Goal: Task Accomplishment & Management: Manage account settings

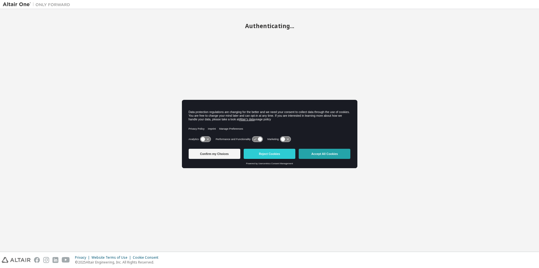
click at [330, 151] on button "Accept All Cookies" at bounding box center [325, 153] width 52 height 10
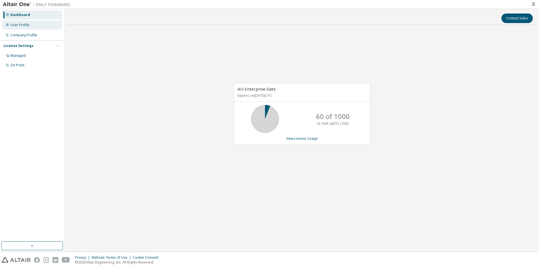
click at [24, 26] on div "User Profile" at bounding box center [19, 25] width 19 height 4
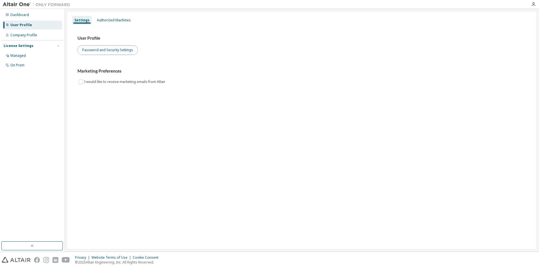
click at [110, 50] on button "Password and Security Settings" at bounding box center [107, 50] width 60 height 10
click at [113, 19] on div "Authorized Machines" at bounding box center [114, 20] width 34 height 4
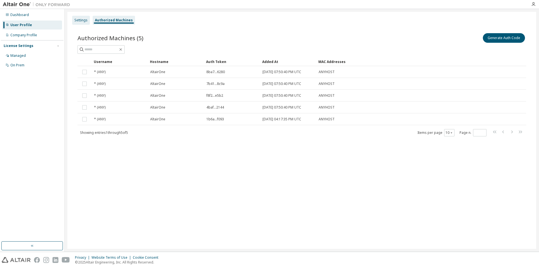
click at [83, 18] on div "Settings" at bounding box center [80, 20] width 13 height 4
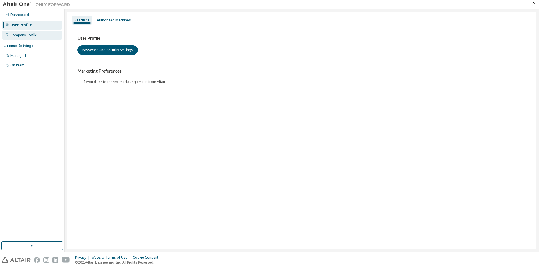
click at [28, 33] on div "Company Profile" at bounding box center [23, 35] width 27 height 4
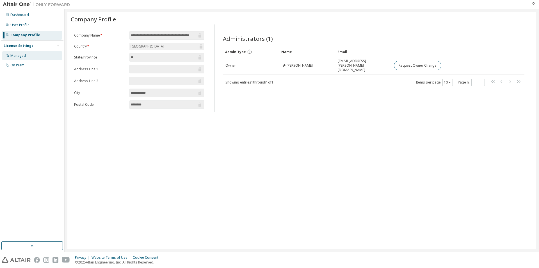
click at [19, 54] on div "Managed" at bounding box center [17, 55] width 15 height 4
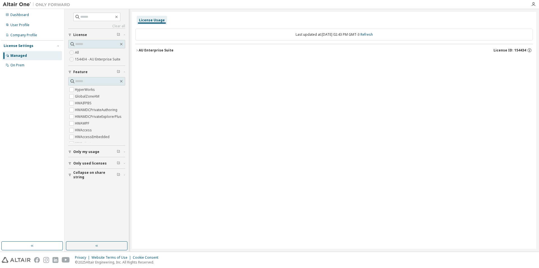
click at [86, 151] on span "Only my usage" at bounding box center [86, 151] width 26 height 4
click at [85, 178] on span "Only used licenses" at bounding box center [89, 179] width 33 height 4
click at [88, 58] on label "154434 - AU Enterprise Suite" at bounding box center [98, 59] width 47 height 7
click at [74, 33] on span "License" at bounding box center [80, 35] width 14 height 4
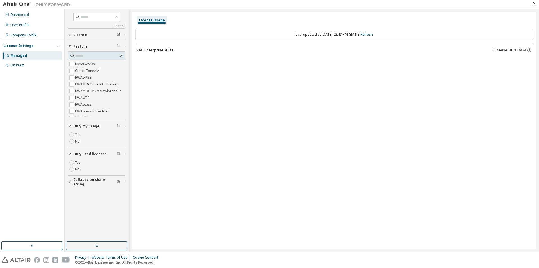
click at [74, 33] on span "License" at bounding box center [80, 35] width 14 height 4
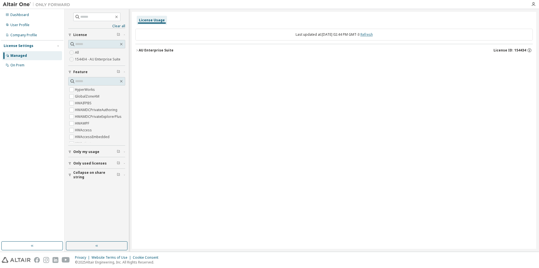
click at [372, 34] on link "Refresh" at bounding box center [366, 34] width 12 height 5
click at [512, 49] on span "License ID: 154434" at bounding box center [509, 50] width 33 height 4
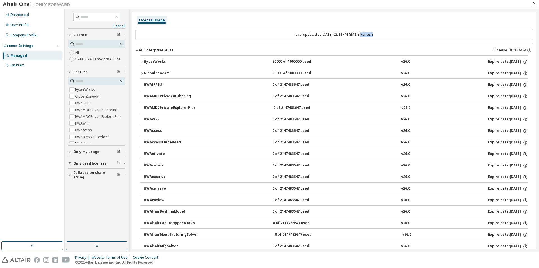
click at [489, 61] on div "Expire date: 2026-05-08" at bounding box center [508, 61] width 40 height 5
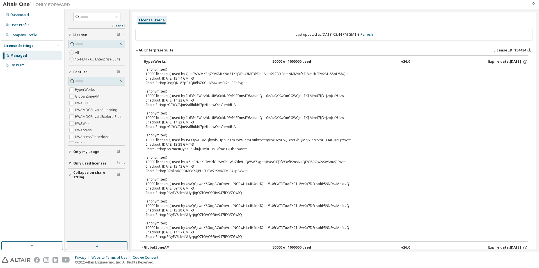
click at [398, 103] on div "Share String: rGf9xY/AJm9s6IhtkIrl7pNLenwOihVLnvidUA==" at bounding box center [327, 104] width 364 height 4
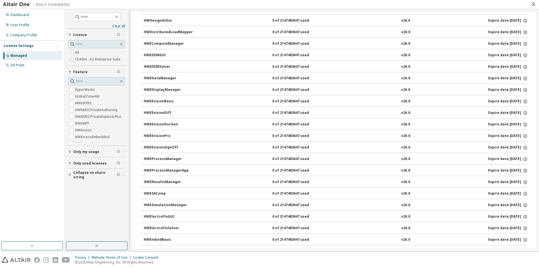
scroll to position [674, 0]
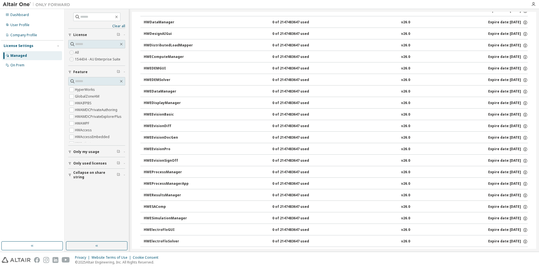
drag, startPoint x: 533, startPoint y: 60, endPoint x: 533, endPoint y: 33, distance: 26.1
click at [533, 33] on div "License Usage Last updated at: Fri 2025-10-10 02:44 PM GMT-3 Refresh AU Enterpr…" at bounding box center [334, 130] width 404 height 237
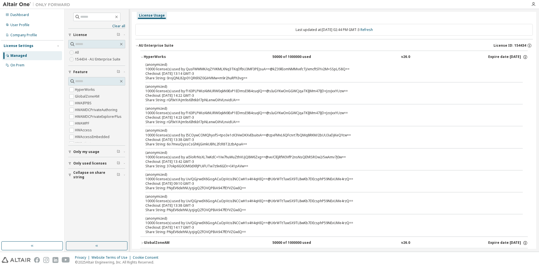
scroll to position [0, 0]
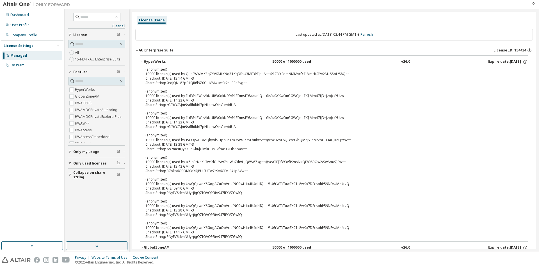
click at [421, 59] on div "HyperWorks 50000 of 1000000 used v26.0 Expire date: 2026-05-08" at bounding box center [336, 61] width 384 height 5
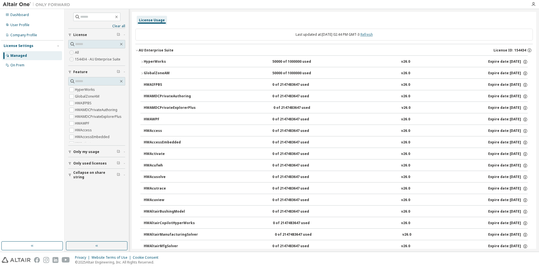
click at [367, 35] on link "Refresh" at bounding box center [366, 34] width 12 height 5
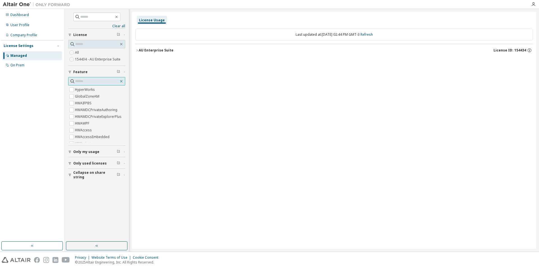
click at [121, 81] on icon "button" at bounding box center [121, 81] width 3 height 3
click at [80, 72] on span "Feature" at bounding box center [80, 72] width 14 height 4
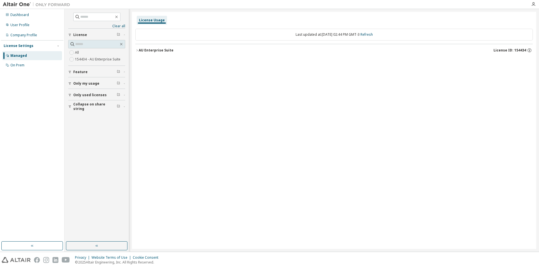
click at [80, 72] on span "Feature" at bounding box center [80, 72] width 14 height 4
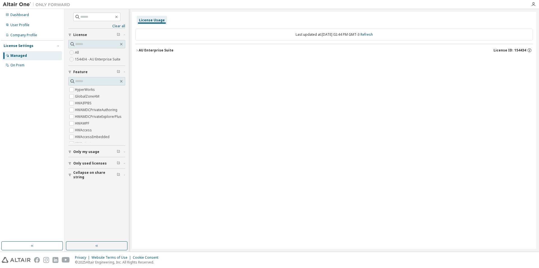
click at [80, 72] on span "Feature" at bounding box center [80, 72] width 14 height 4
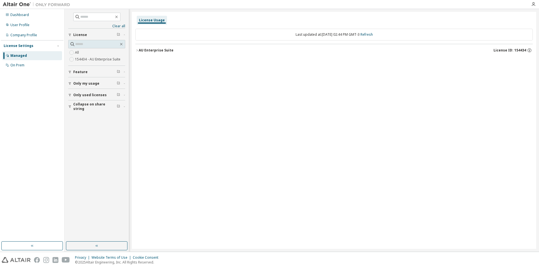
click at [80, 72] on span "Feature" at bounding box center [80, 72] width 14 height 4
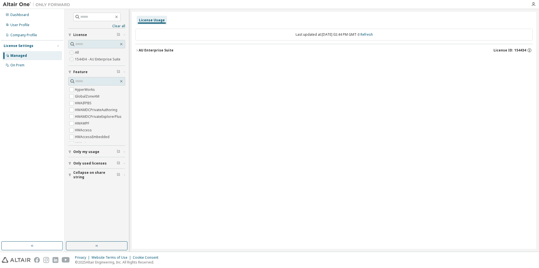
click at [80, 72] on span "Feature" at bounding box center [80, 72] width 14 height 4
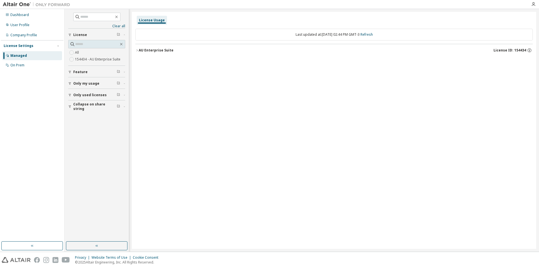
click at [96, 84] on span "Only my usage" at bounding box center [86, 83] width 26 height 4
click at [95, 84] on span "Only my usage" at bounding box center [86, 83] width 26 height 4
click at [88, 80] on button "Only my usage" at bounding box center [96, 83] width 57 height 12
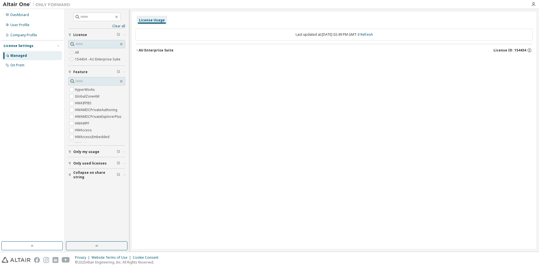
click at [158, 22] on div "License Usage" at bounding box center [152, 20] width 26 height 4
click at [160, 33] on div "Last updated at: Fri 2025-10-10 02:49 PM GMT-3 Refresh" at bounding box center [333, 35] width 397 height 12
click at [154, 21] on div "License Usage" at bounding box center [152, 20] width 26 height 4
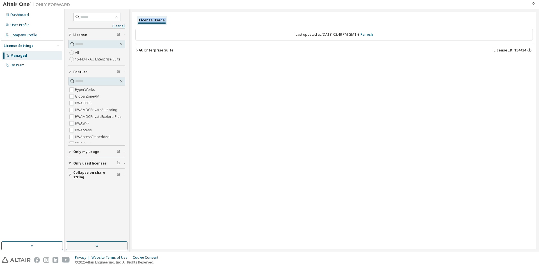
click at [154, 21] on div "License Usage" at bounding box center [152, 20] width 26 height 4
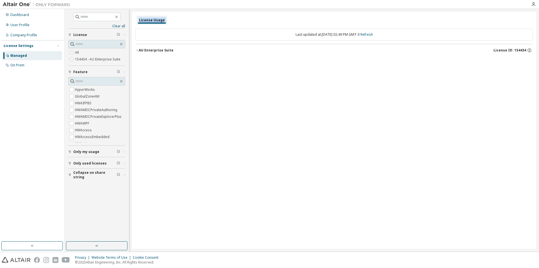
click at [154, 21] on div "License Usage" at bounding box center [152, 20] width 26 height 4
click at [519, 49] on span "License ID: 154434" at bounding box center [509, 50] width 33 height 4
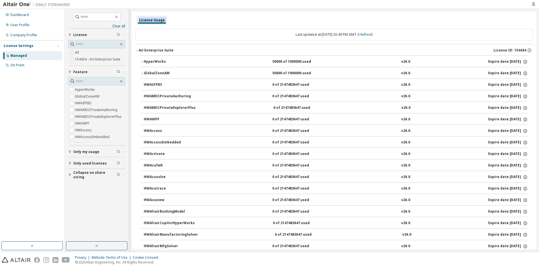
click at [150, 17] on div "License Usage" at bounding box center [152, 20] width 30 height 9
click at [150, 18] on div "License Usage" at bounding box center [152, 20] width 26 height 4
click at [283, 33] on div "Last updated at: Fri 2025-10-10 02:49 PM GMT-3 Refresh" at bounding box center [333, 35] width 397 height 12
click at [13, 3] on img at bounding box center [38, 5] width 70 height 6
click at [534, 4] on icon "button" at bounding box center [533, 4] width 4 height 4
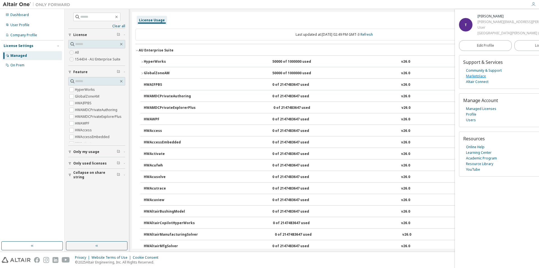
click at [477, 79] on link "Marketplace" at bounding box center [476, 76] width 20 height 6
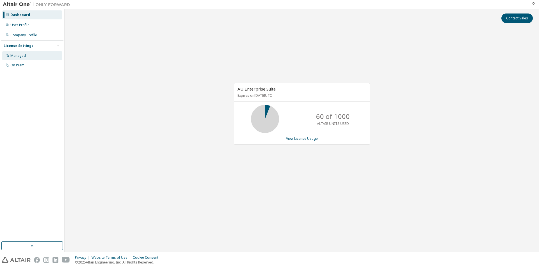
click at [21, 56] on div "Managed" at bounding box center [17, 55] width 15 height 4
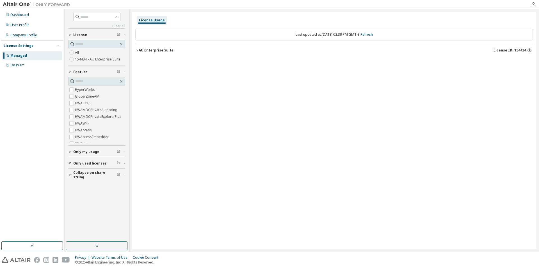
click at [79, 34] on span "License" at bounding box center [80, 35] width 14 height 4
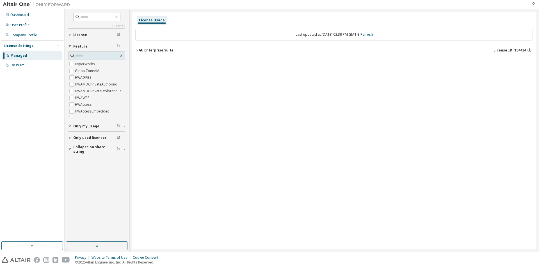
click at [79, 33] on span "License" at bounding box center [80, 35] width 14 height 4
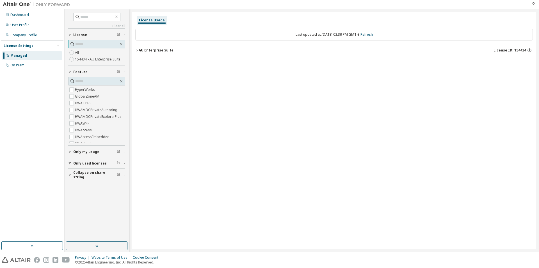
click at [90, 42] on input "text" at bounding box center [97, 44] width 44 height 6
click at [94, 161] on span "Only used licenses" at bounding box center [89, 163] width 33 height 4
click at [93, 128] on span "Only used licenses" at bounding box center [89, 127] width 33 height 4
